Goal: Task Accomplishment & Management: Manage account settings

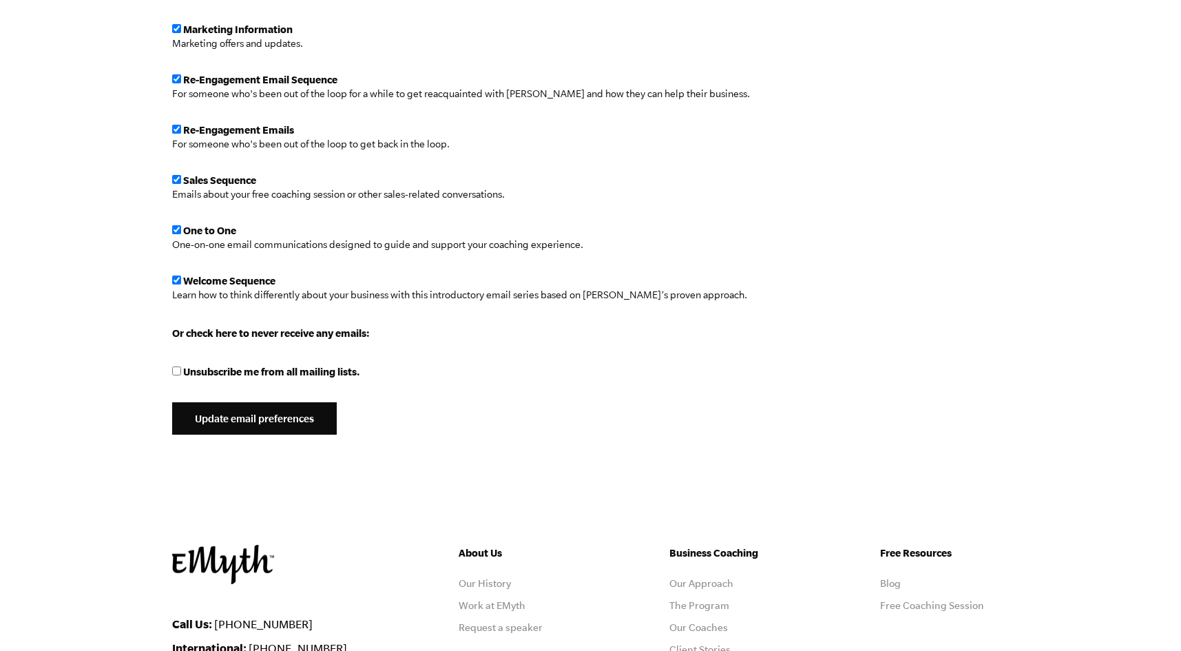
scroll to position [700, 0]
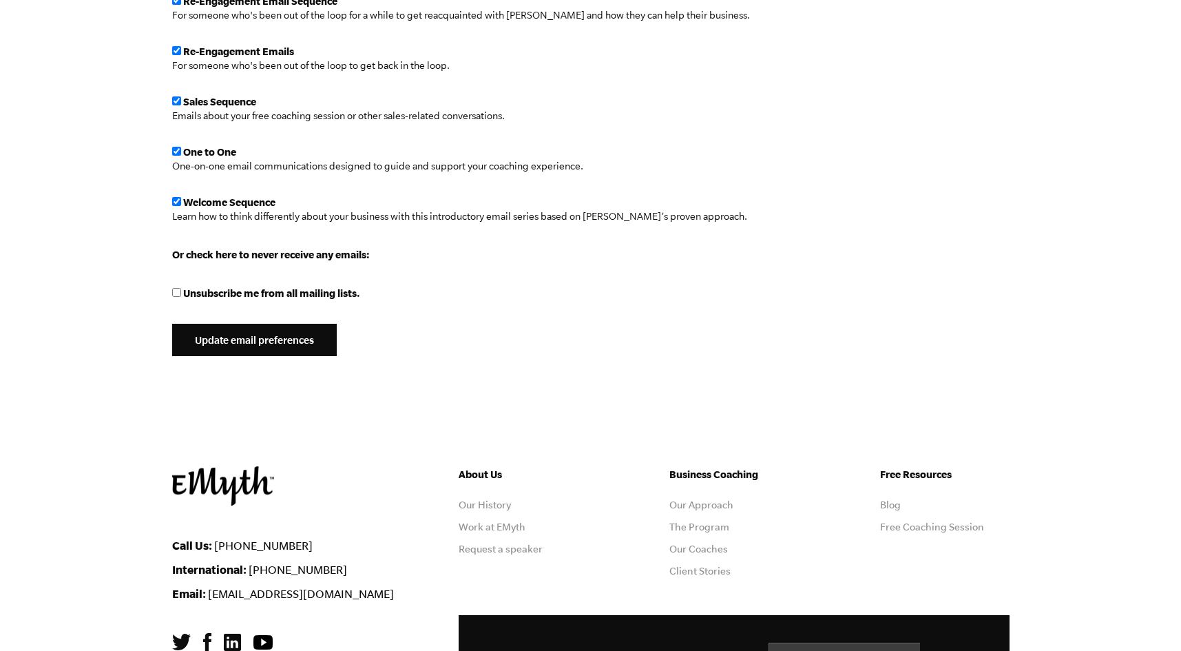
click at [176, 289] on input "Unsubscribe me from all mailing lists." at bounding box center [176, 292] width 9 height 9
checkbox input "true"
checkbox input "false"
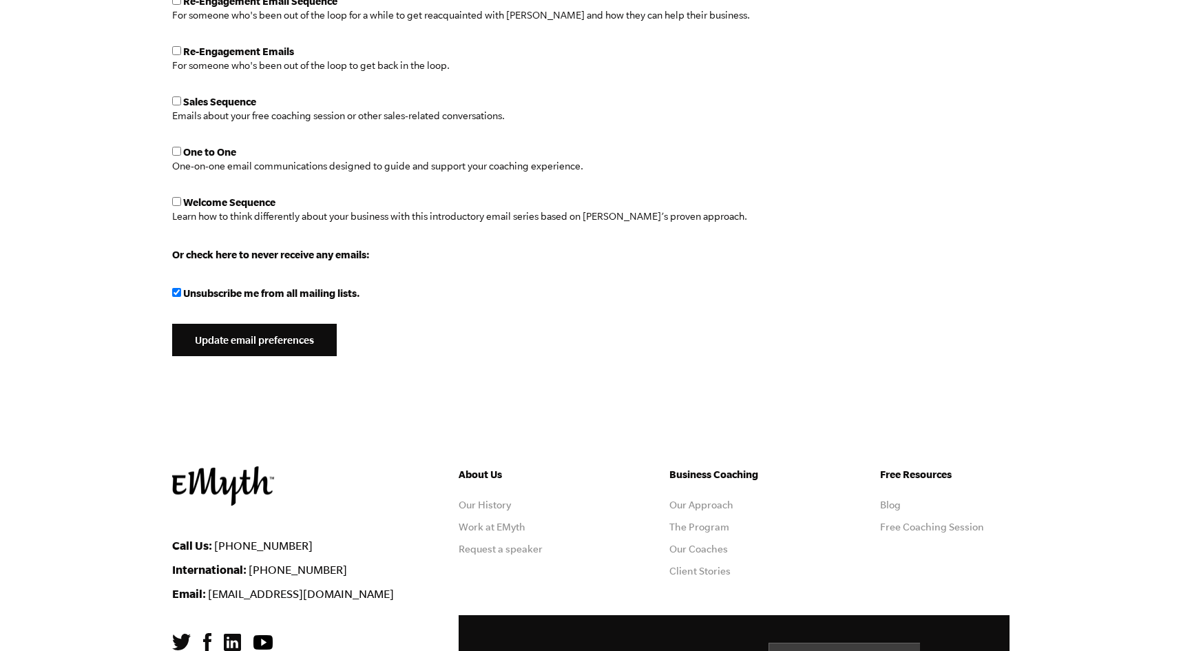
checkbox input "false"
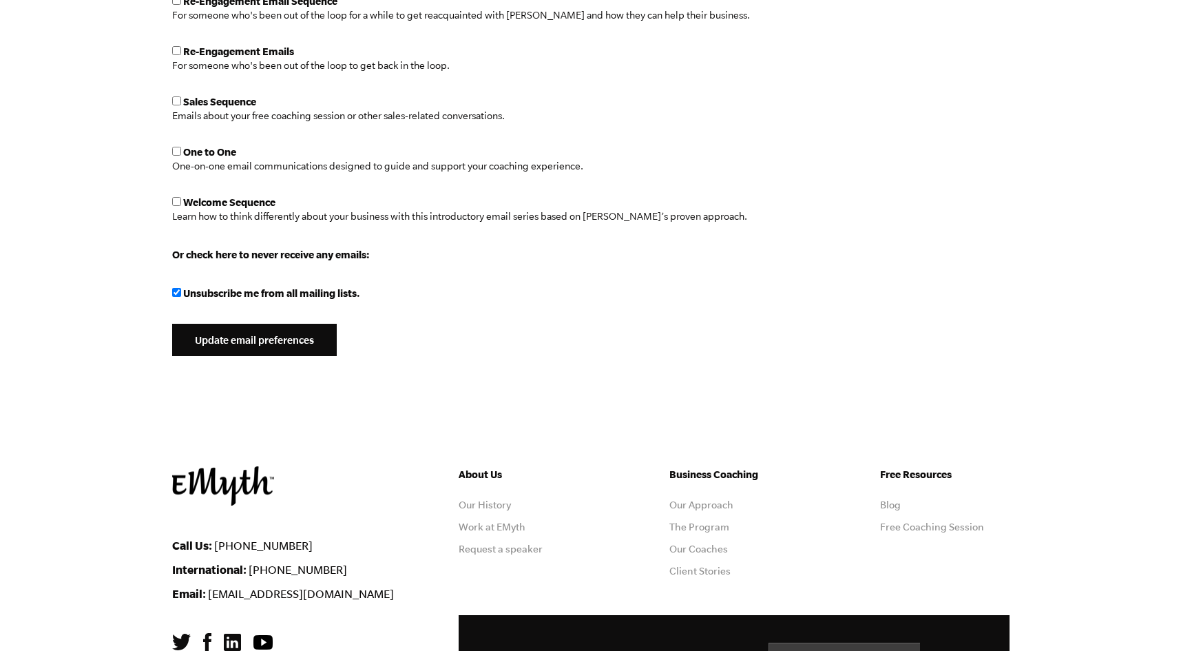
checkbox input "false"
click at [244, 334] on input "Update email preferences" at bounding box center [254, 340] width 165 height 33
